Goal: Transaction & Acquisition: Purchase product/service

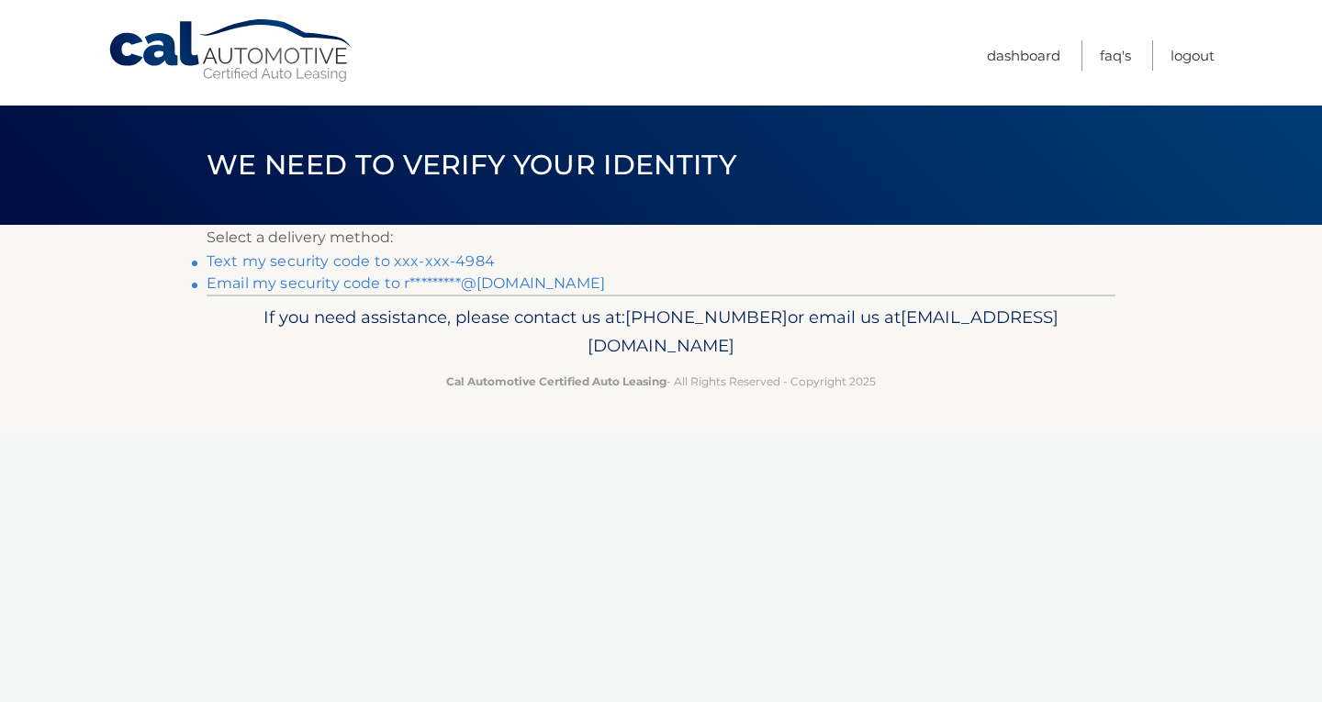
click at [460, 260] on link "Text my security code to xxx-xxx-4984" at bounding box center [351, 260] width 288 height 17
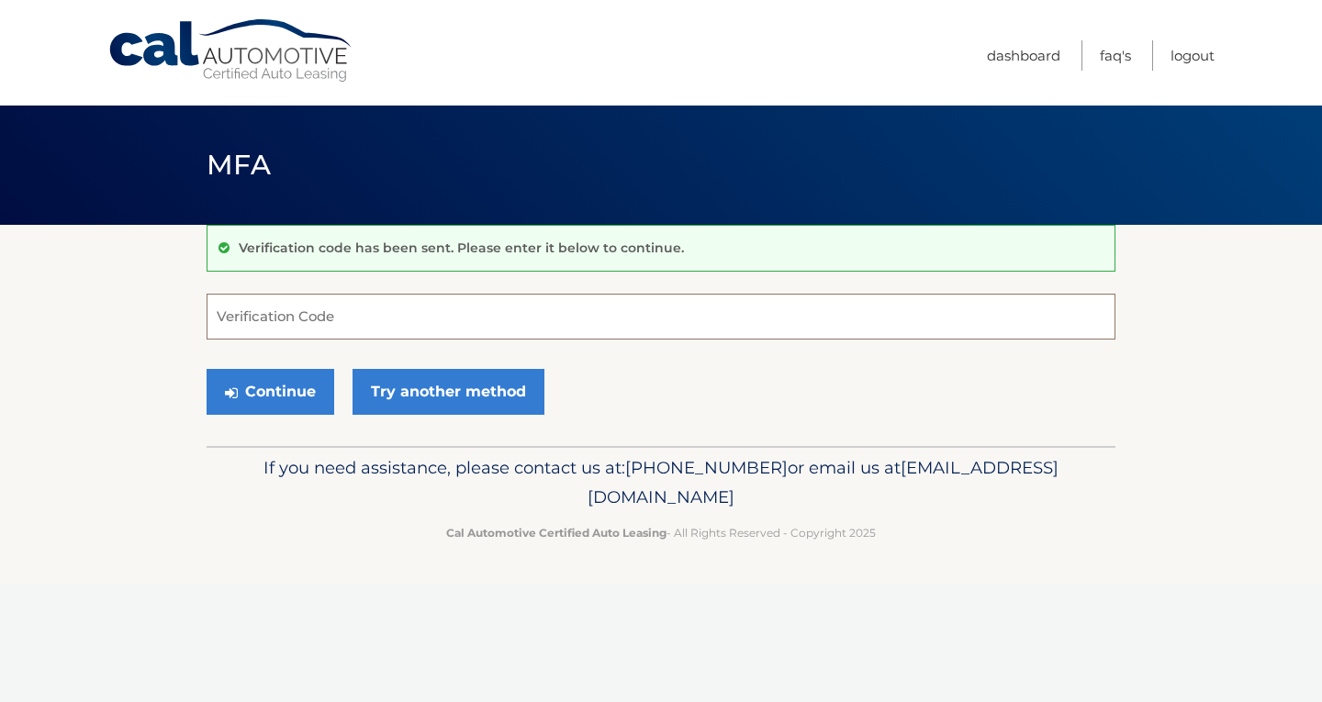
click at [535, 327] on input "Verification Code" at bounding box center [661, 317] width 909 height 46
type input "698656"
click at [267, 404] on button "Continue" at bounding box center [271, 392] width 128 height 46
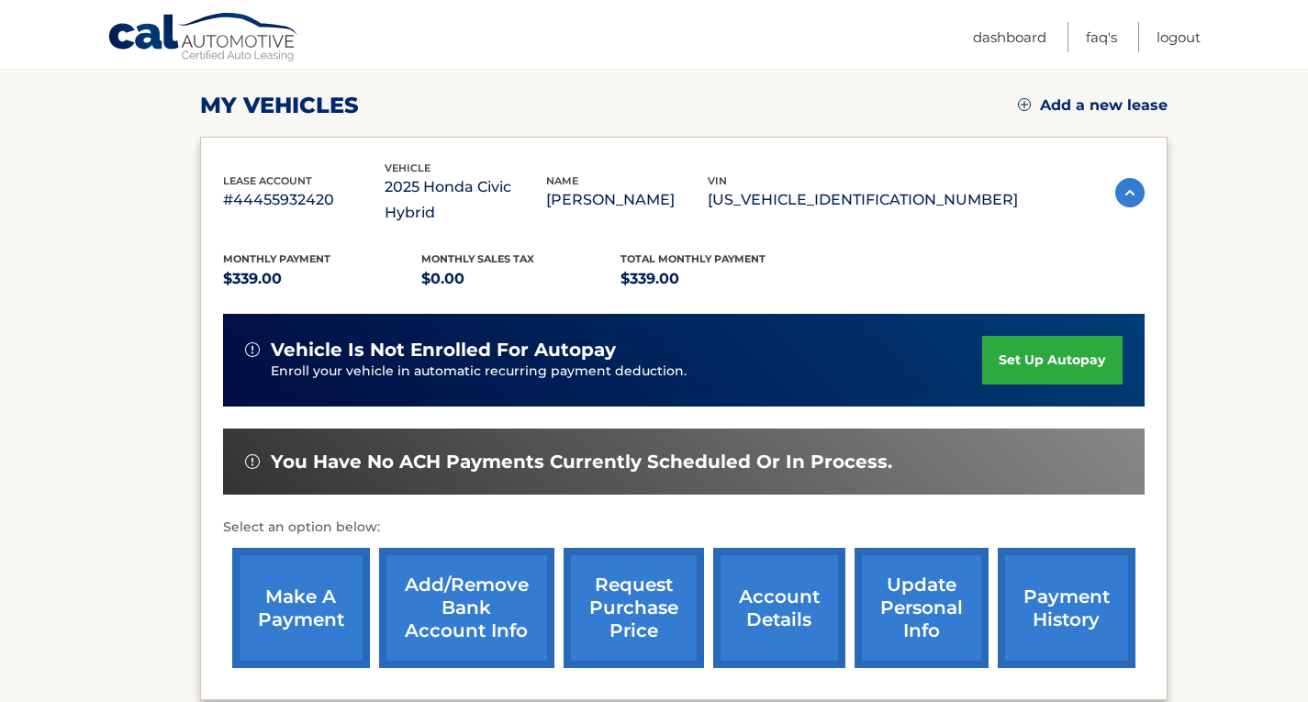
scroll to position [275, 0]
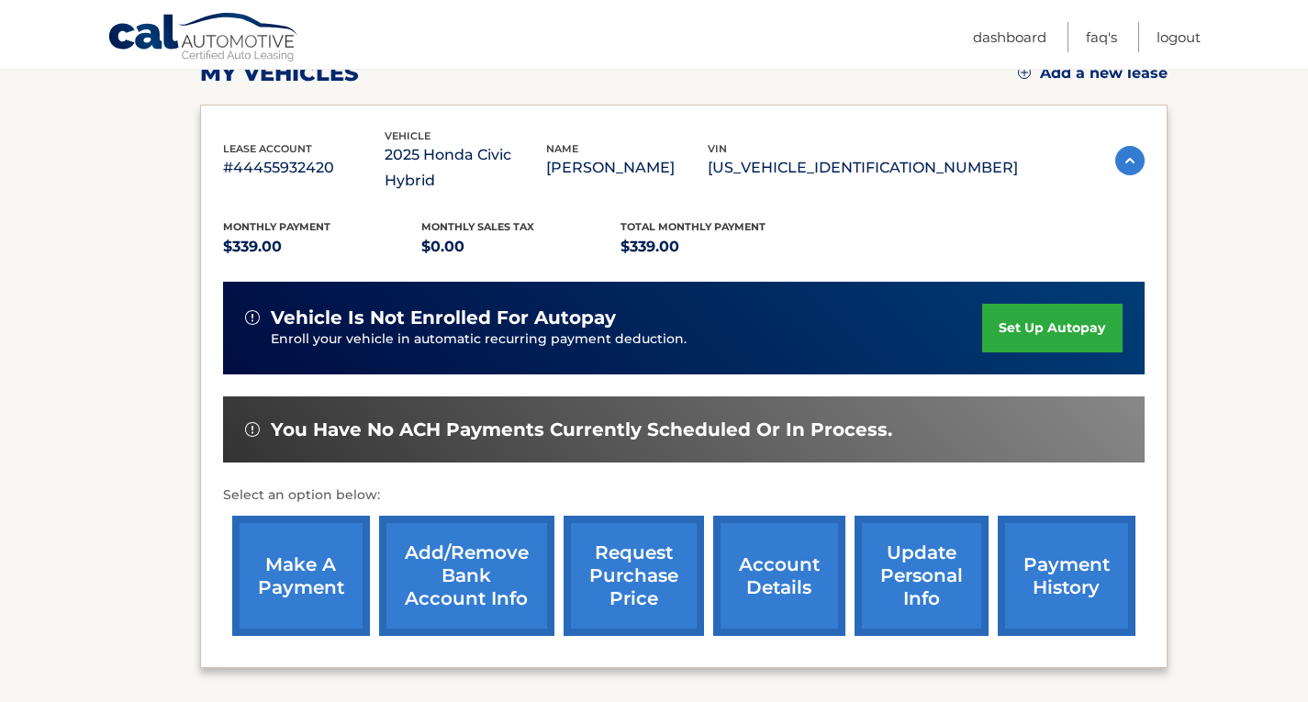
click at [337, 516] on link "make a payment" at bounding box center [301, 576] width 138 height 120
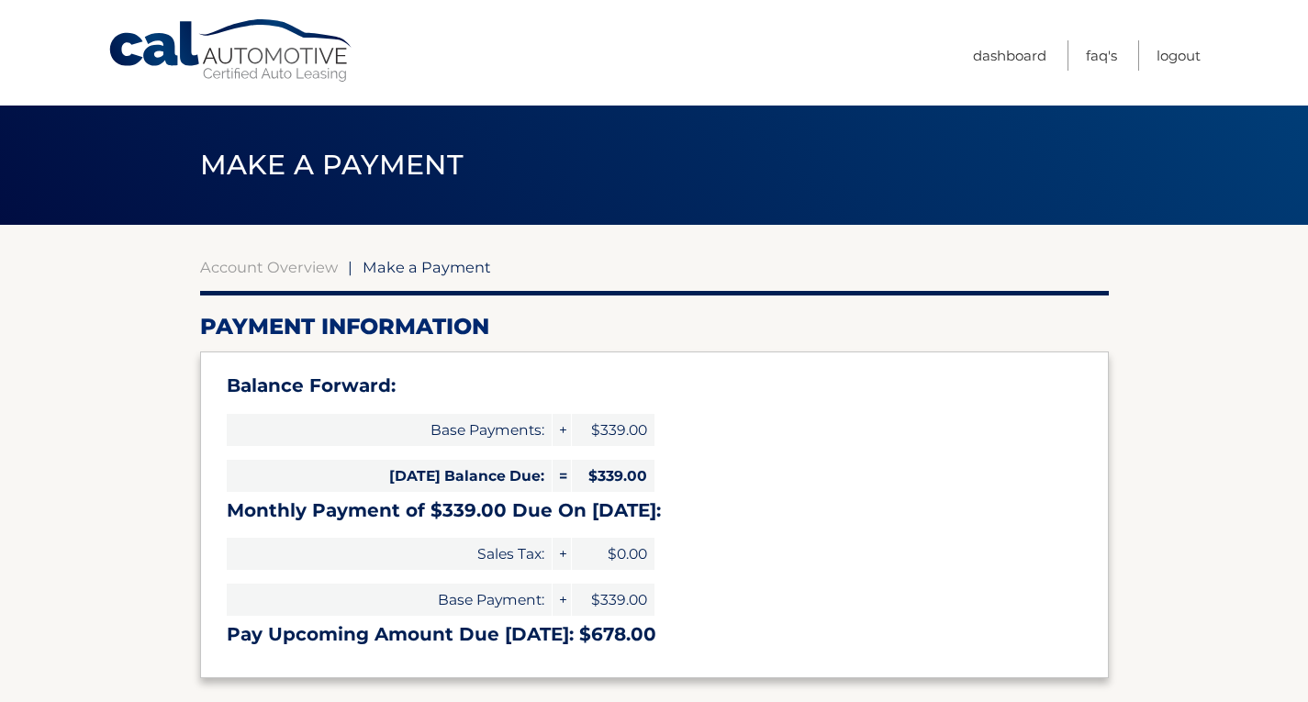
select select "ZDU0YzYwZWMtYzE5My00MzlhLWE0NWItMjcyYTZhMzRiOTAw"
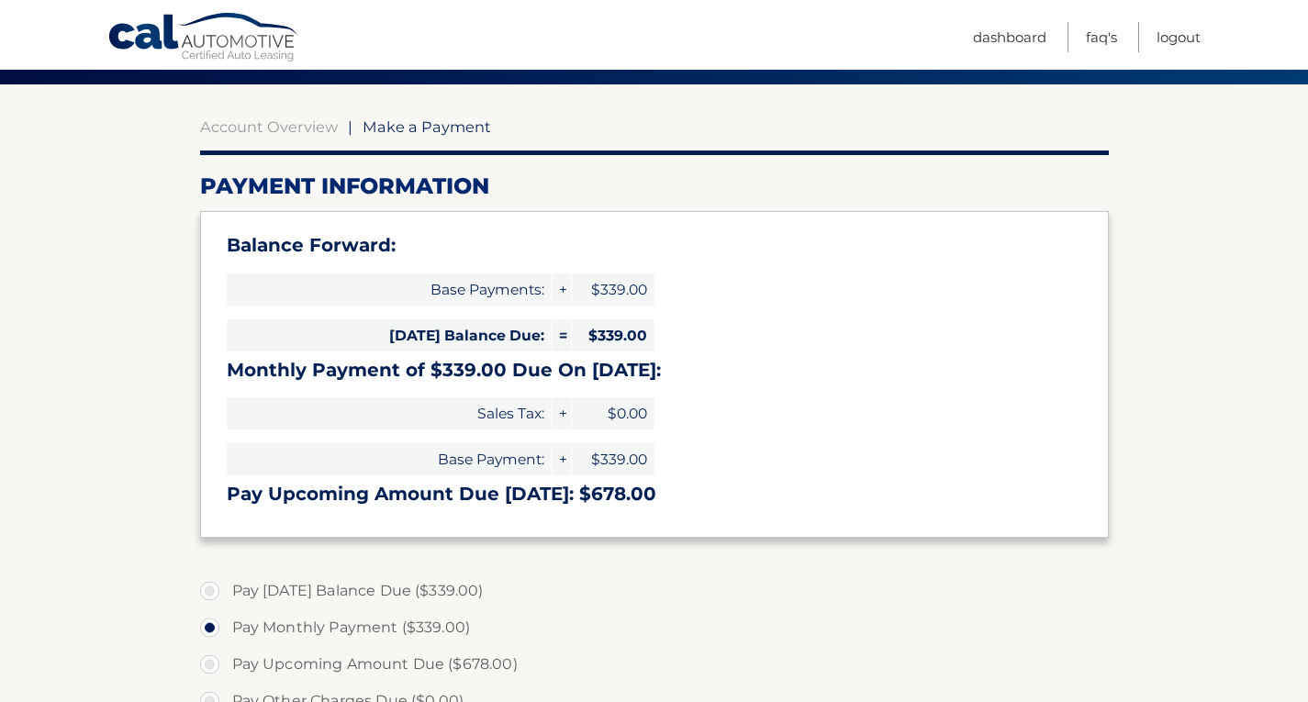
scroll to position [184, 0]
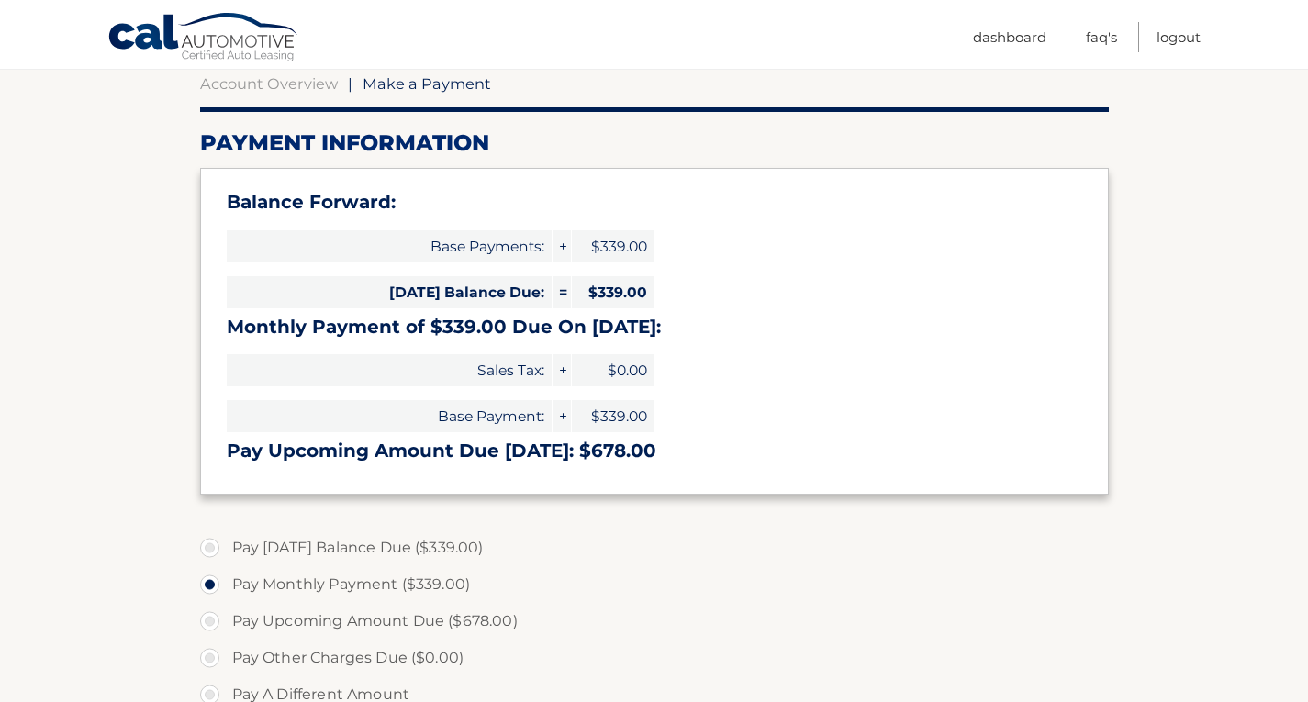
click at [320, 548] on label "Pay Today's Balance Due ($339.00)" at bounding box center [654, 548] width 909 height 37
click at [215, 544] on label "Pay Today's Balance Due ($339.00)" at bounding box center [654, 548] width 909 height 37
click at [215, 544] on input "Pay Today's Balance Due ($339.00)" at bounding box center [216, 544] width 18 height 29
radio input "true"
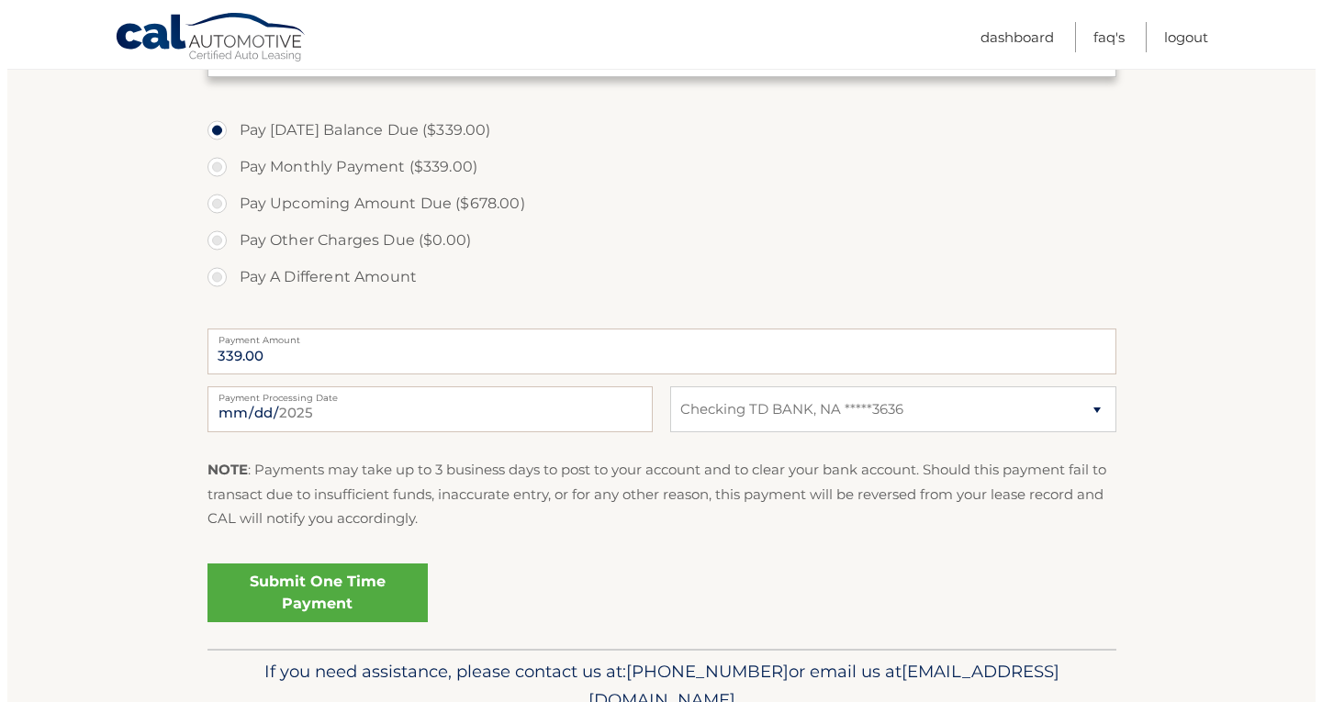
scroll to position [643, 0]
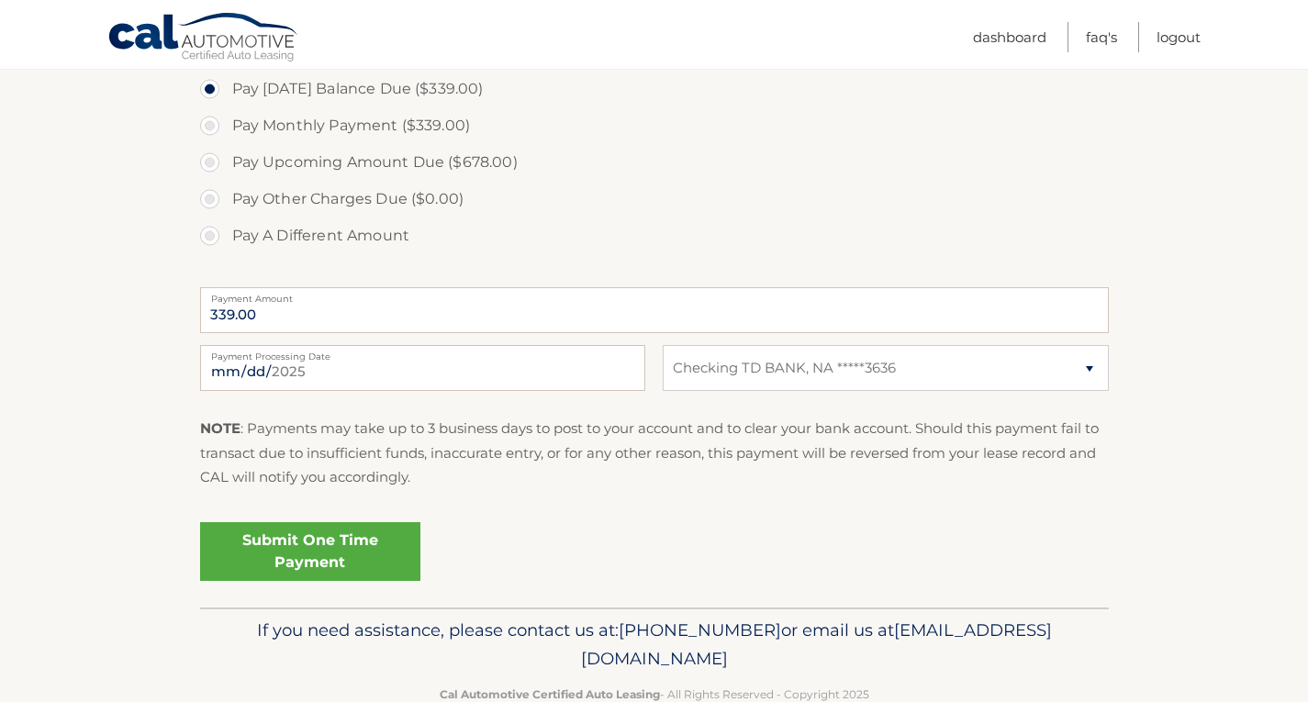
click at [405, 544] on link "Submit One Time Payment" at bounding box center [310, 551] width 220 height 59
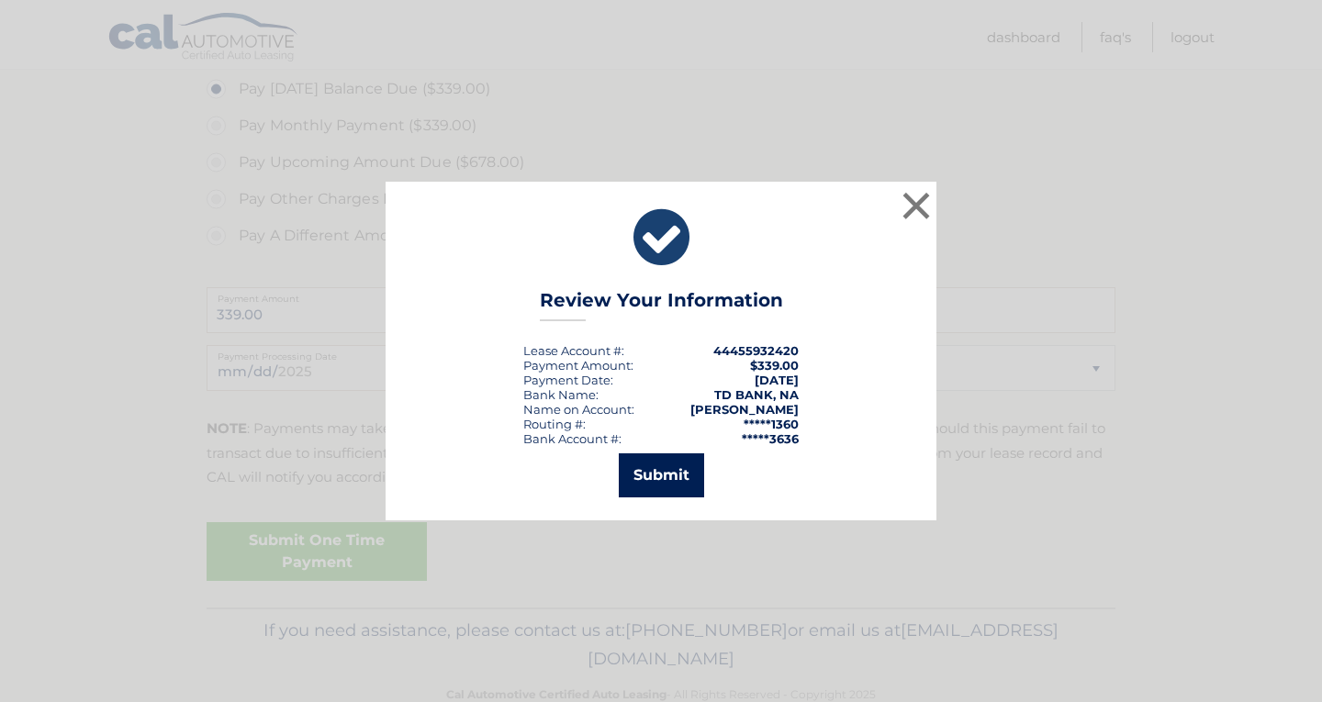
click at [666, 497] on button "Submit" at bounding box center [661, 476] width 85 height 44
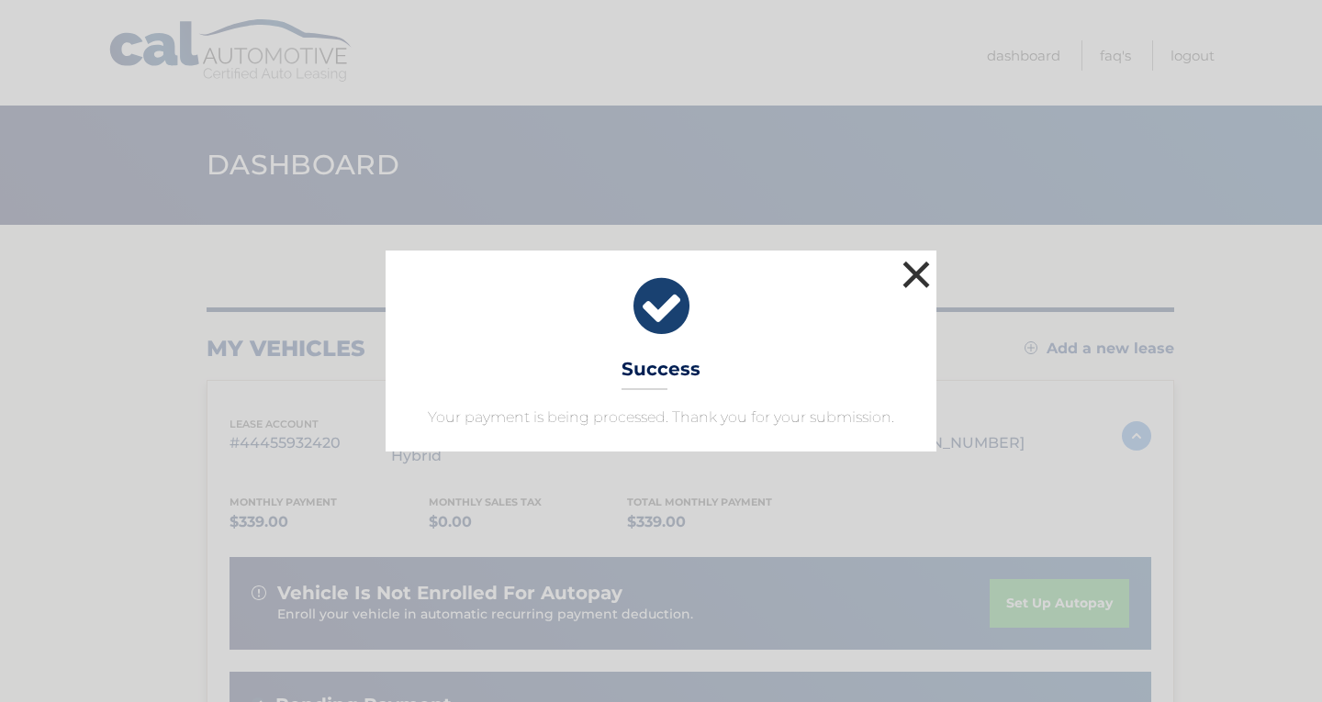
click at [908, 273] on button "×" at bounding box center [916, 274] width 37 height 37
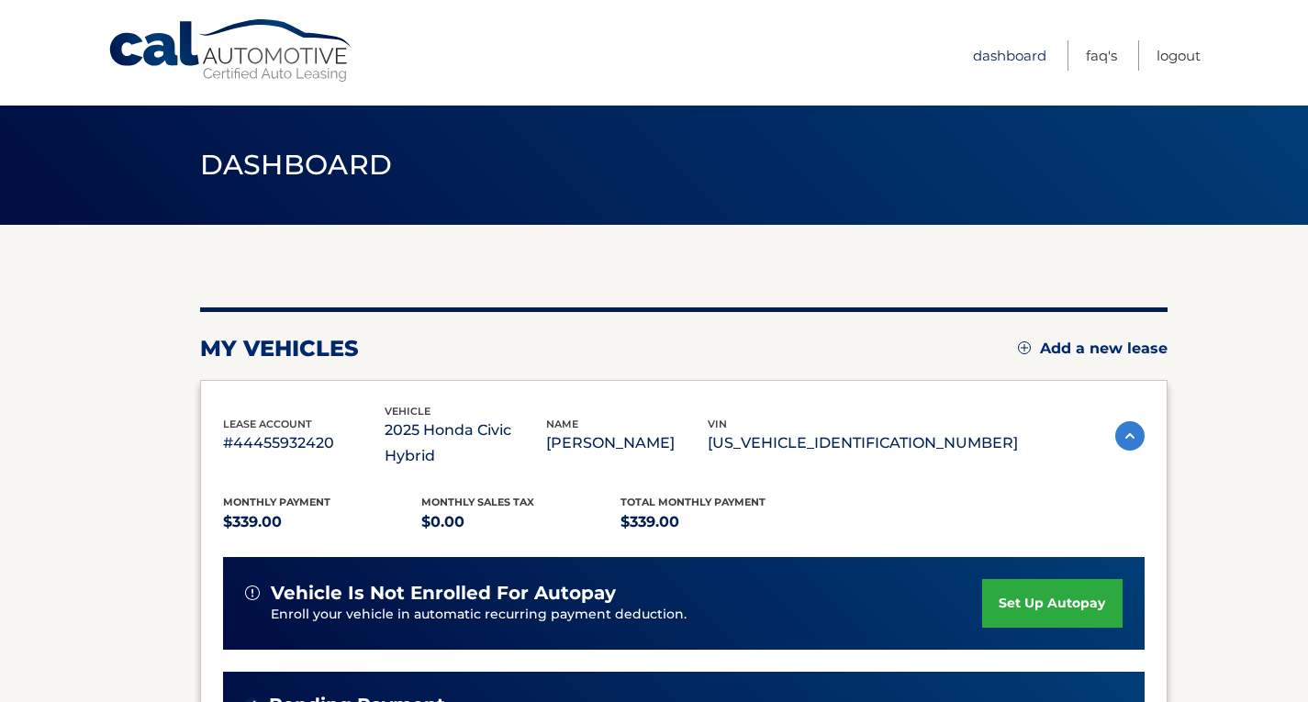
click at [1010, 50] on link "Dashboard" at bounding box center [1009, 55] width 73 height 30
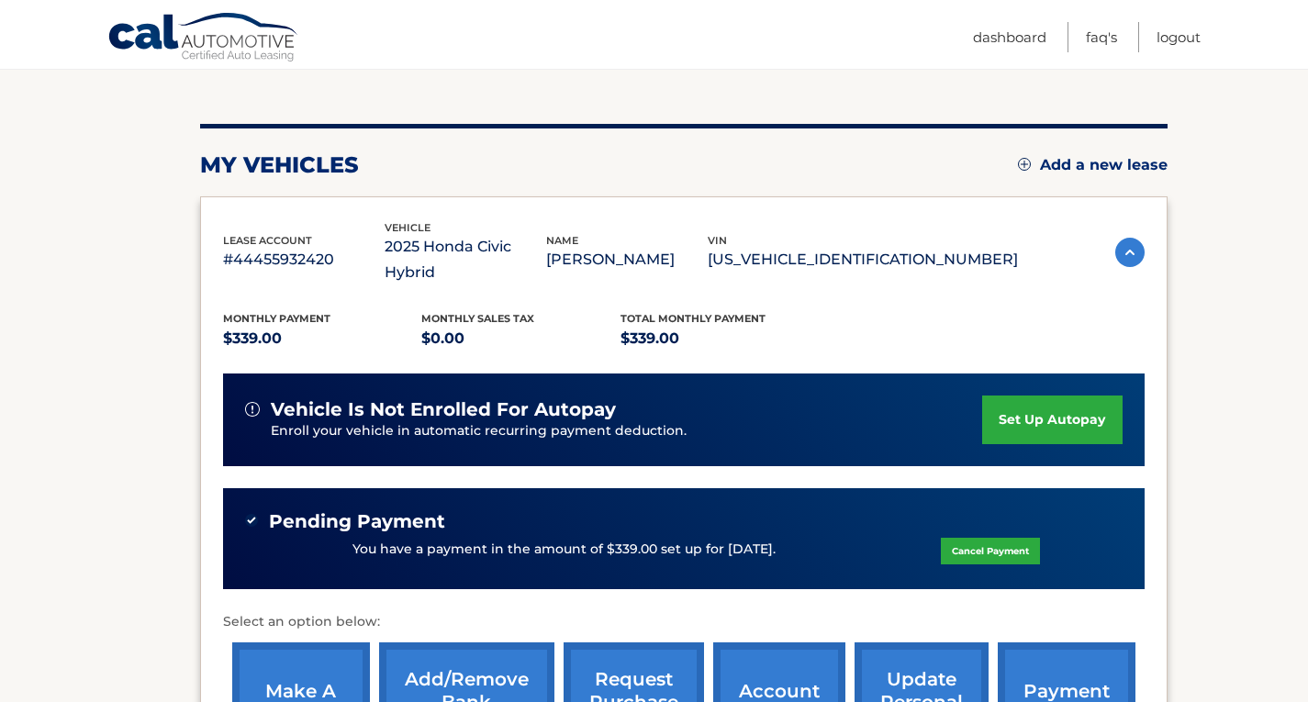
scroll to position [275, 0]
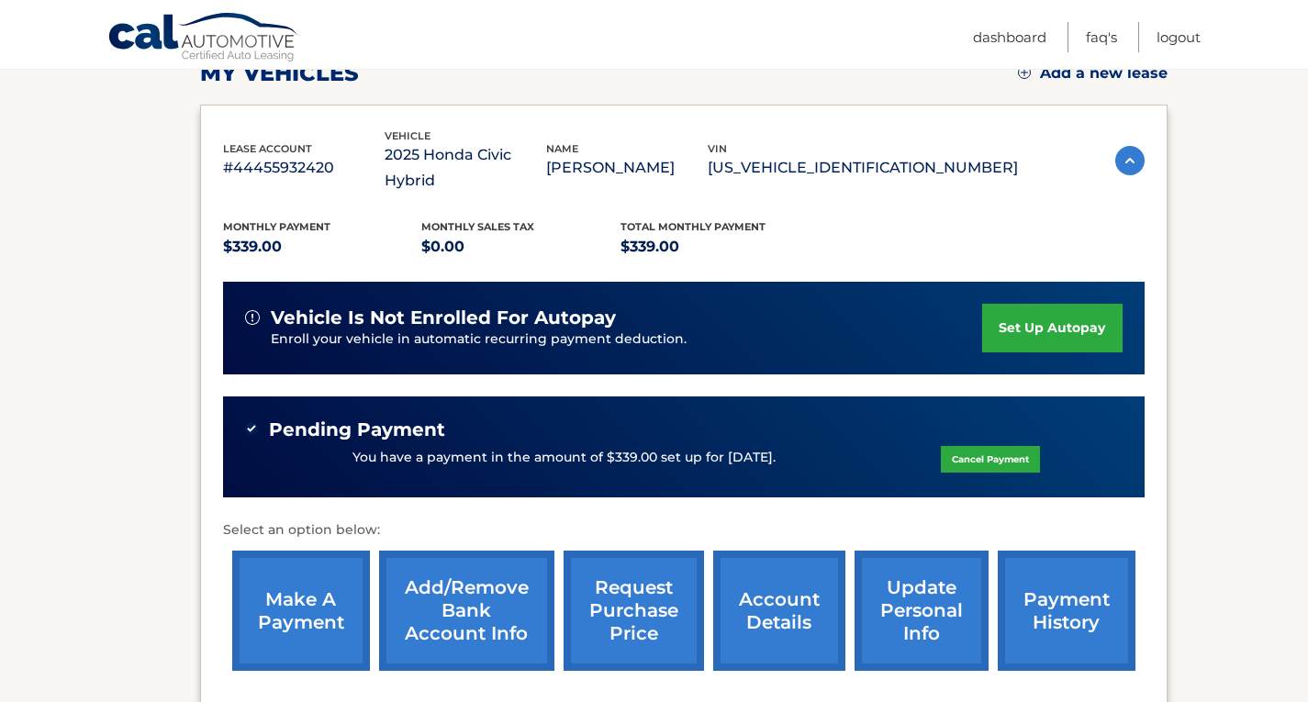
click at [768, 551] on link "account details" at bounding box center [779, 611] width 132 height 120
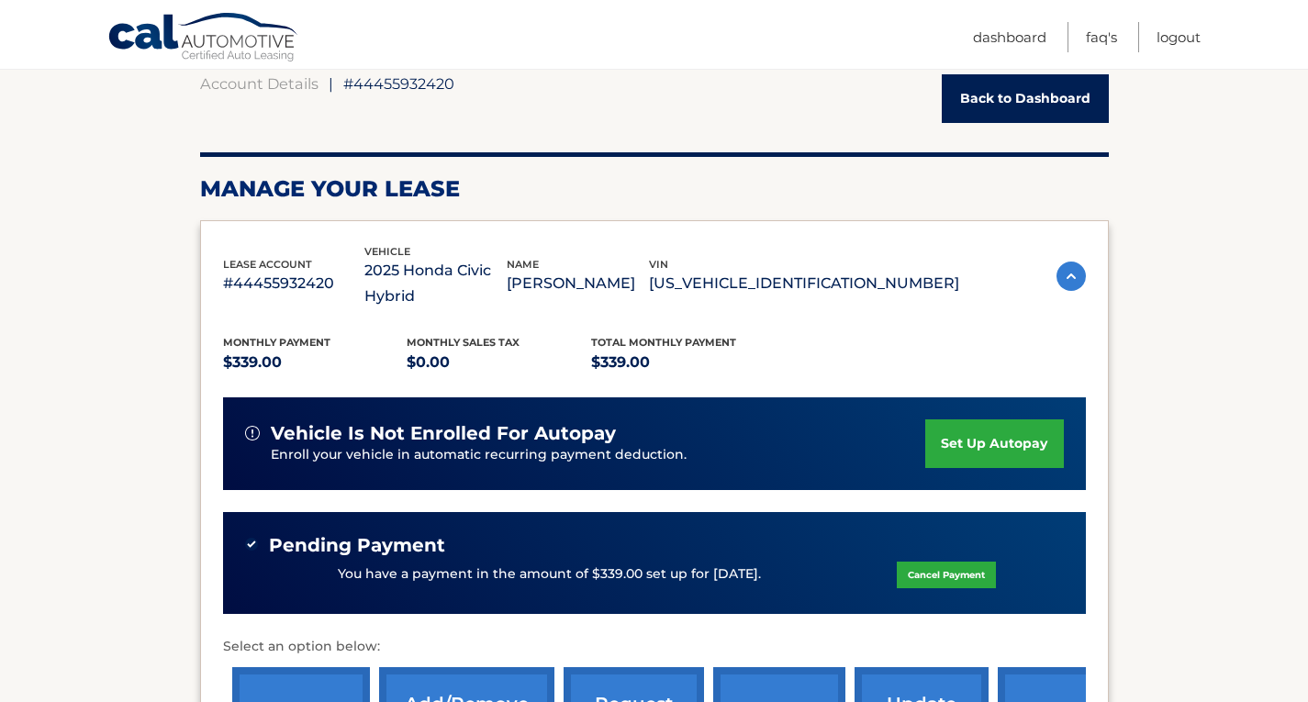
scroll to position [275, 0]
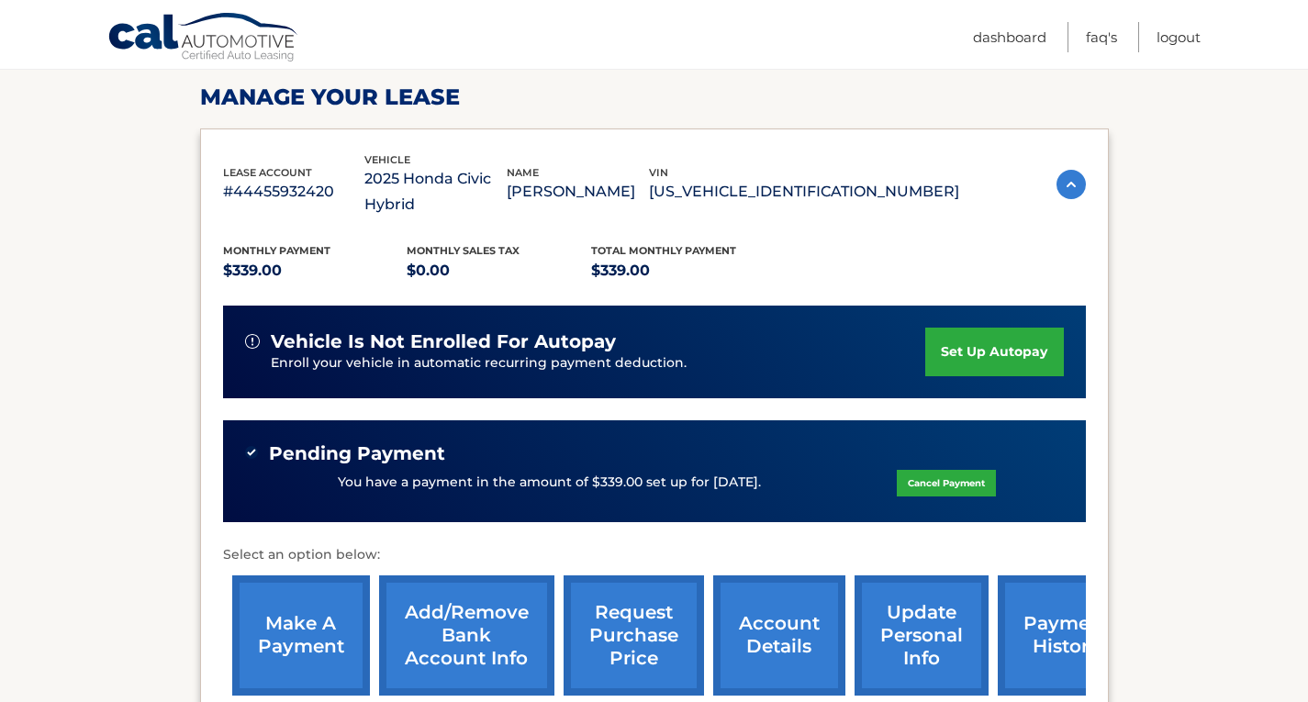
click at [1079, 594] on link "payment history" at bounding box center [1067, 636] width 138 height 120
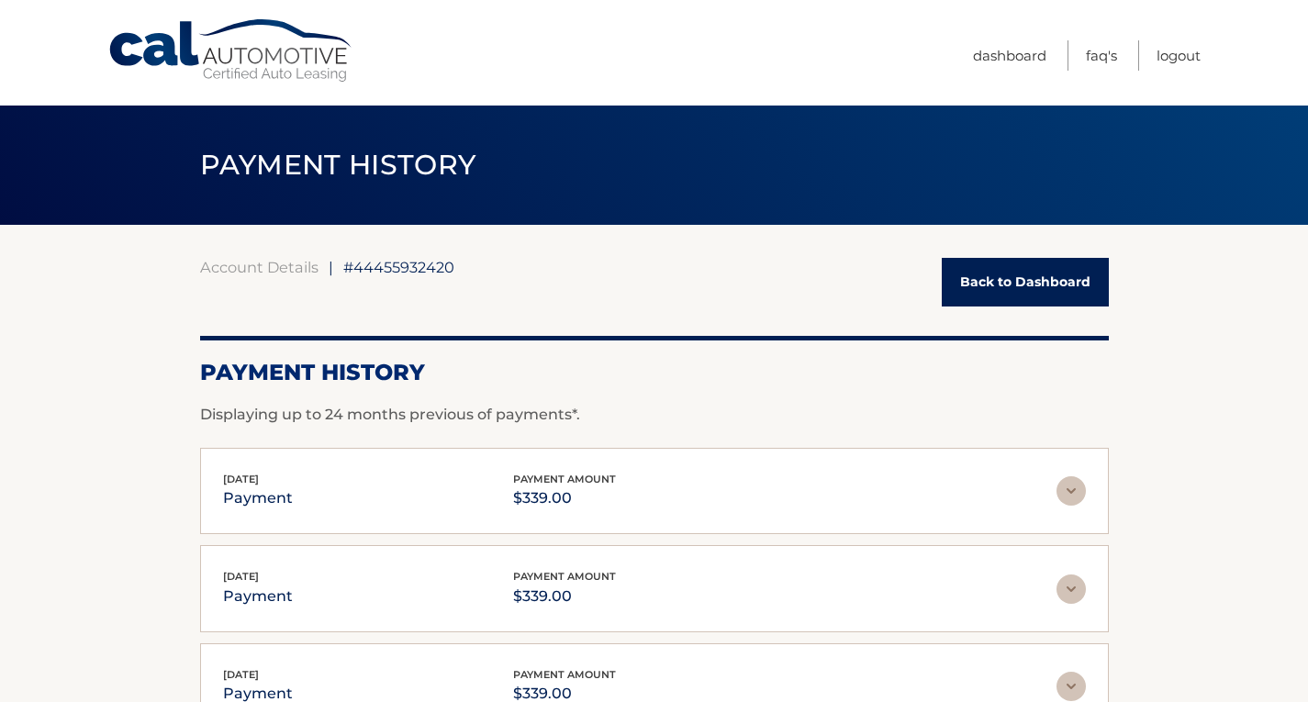
click at [1084, 247] on div "Account Details | #44455932420 Back to Dashboard Payment History Displaying up …" at bounding box center [654, 572] width 909 height 695
click at [1091, 279] on link "Back to Dashboard" at bounding box center [1025, 282] width 167 height 49
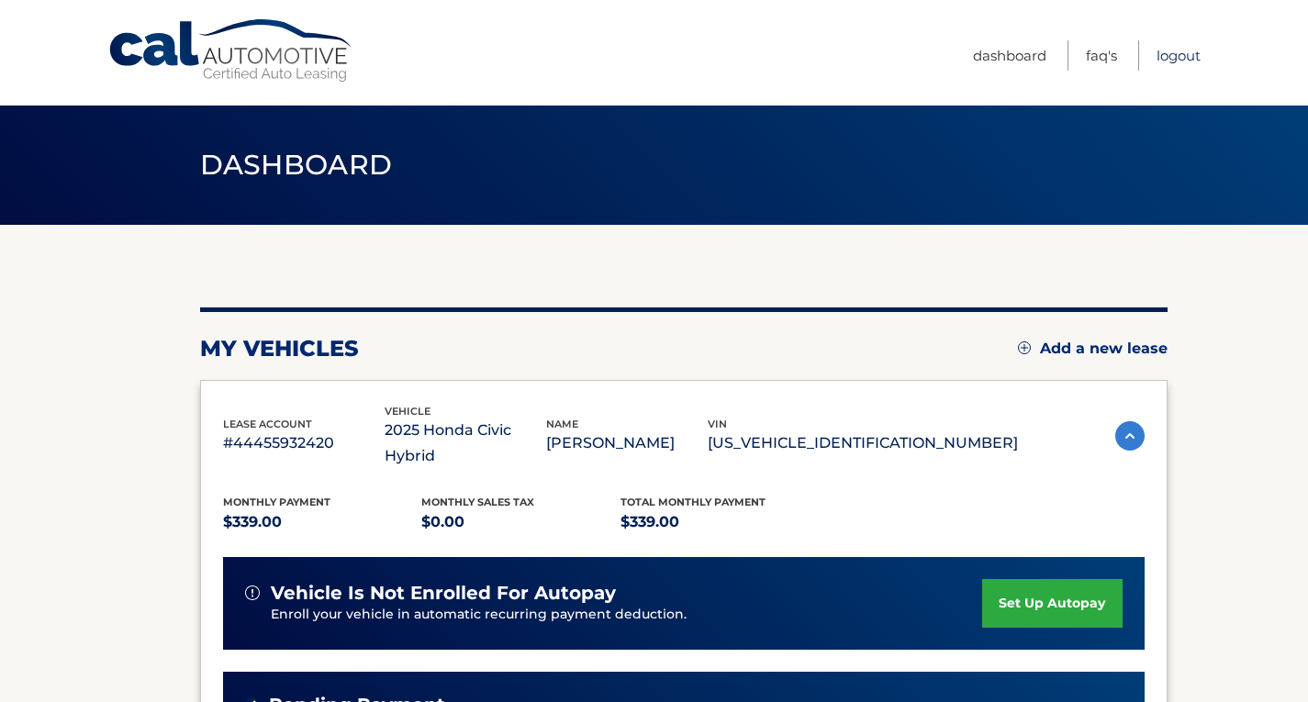
drag, startPoint x: 1166, startPoint y: 55, endPoint x: 1151, endPoint y: 51, distance: 15.1
click at [1166, 55] on link "Logout" at bounding box center [1179, 55] width 44 height 30
